Goal: Task Accomplishment & Management: Use online tool/utility

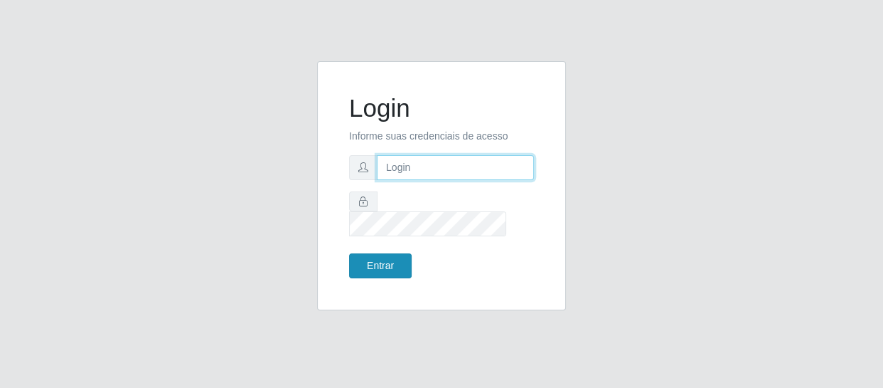
type input "[EMAIL_ADDRESS][DOMAIN_NAME]"
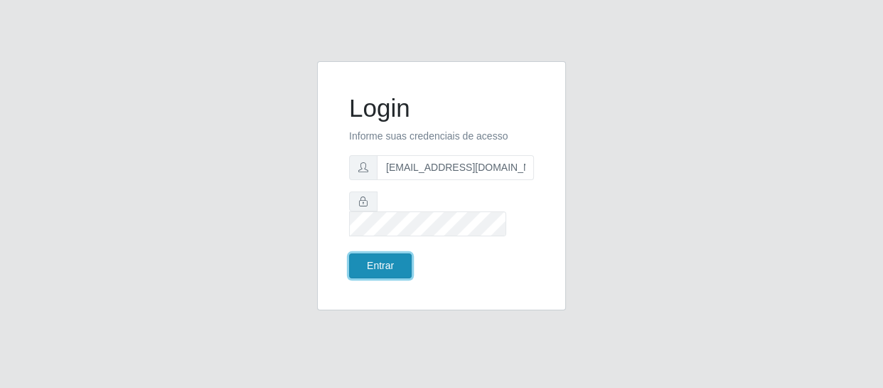
click at [366, 253] on button "Entrar" at bounding box center [380, 265] width 63 height 25
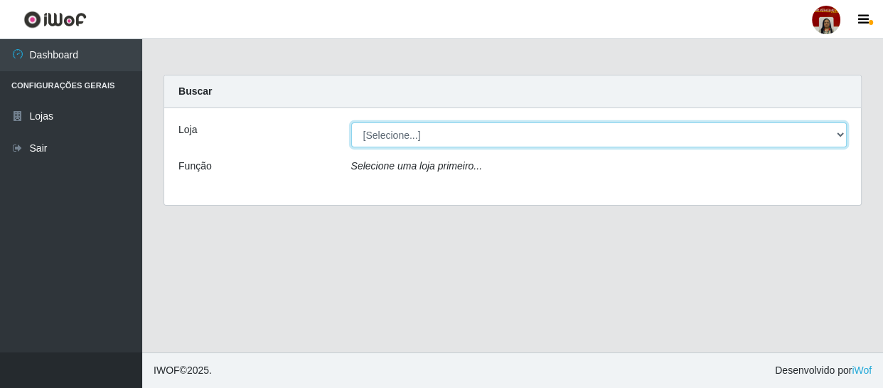
click at [391, 132] on select "[Selecione...] Mar Vermelho - Loja 04" at bounding box center [599, 134] width 496 height 25
select select "251"
click at [351, 122] on select "[Selecione...] Mar Vermelho - Loja 04" at bounding box center [599, 134] width 496 height 25
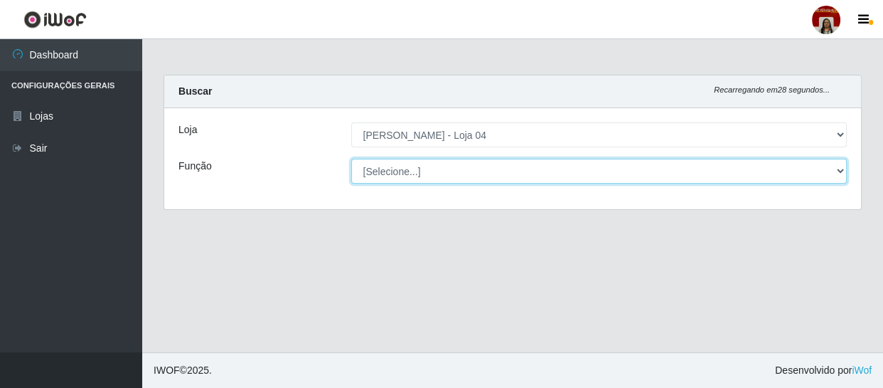
click at [404, 170] on select "[Selecione...] ASG ASG + ASG ++ Auxiliar de Depósito Auxiliar de Depósito + Aux…" at bounding box center [599, 171] width 496 height 25
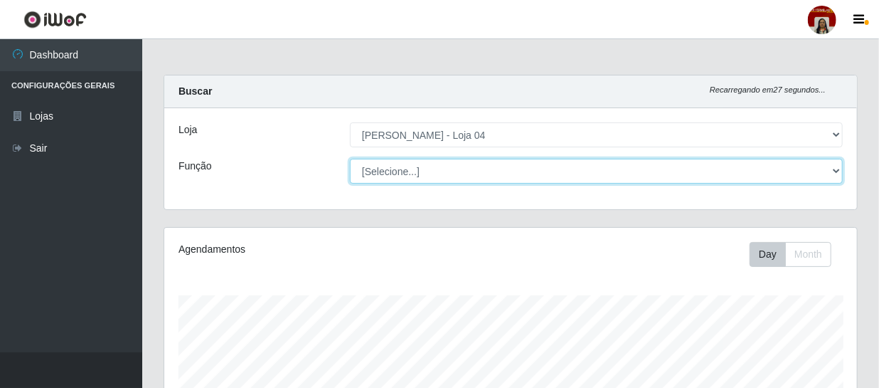
scroll to position [295, 693]
select select "22"
click at [350, 159] on select "[Selecione...] ASG ASG + ASG ++ Auxiliar de Depósito Auxiliar de Depósito + Aux…" at bounding box center [596, 171] width 493 height 25
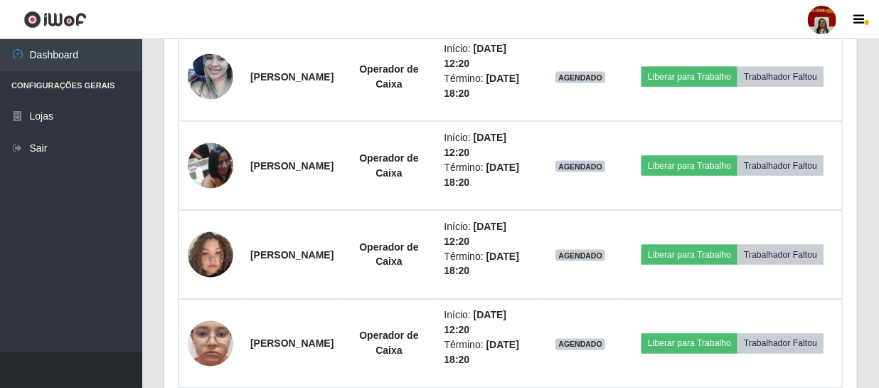
scroll to position [969, 0]
